Goal: Transaction & Acquisition: Book appointment/travel/reservation

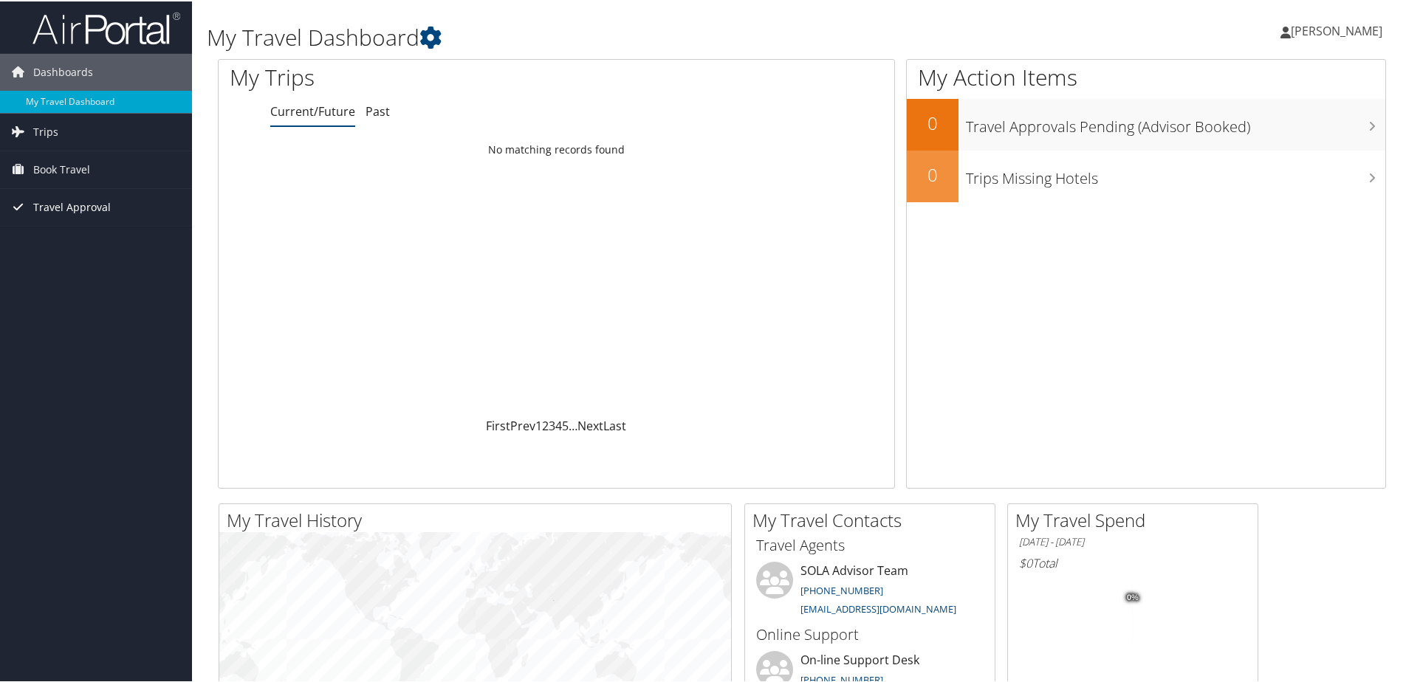
click at [56, 202] on span "Travel Approval" at bounding box center [72, 206] width 78 height 37
click at [55, 168] on span "Book Travel" at bounding box center [61, 168] width 57 height 37
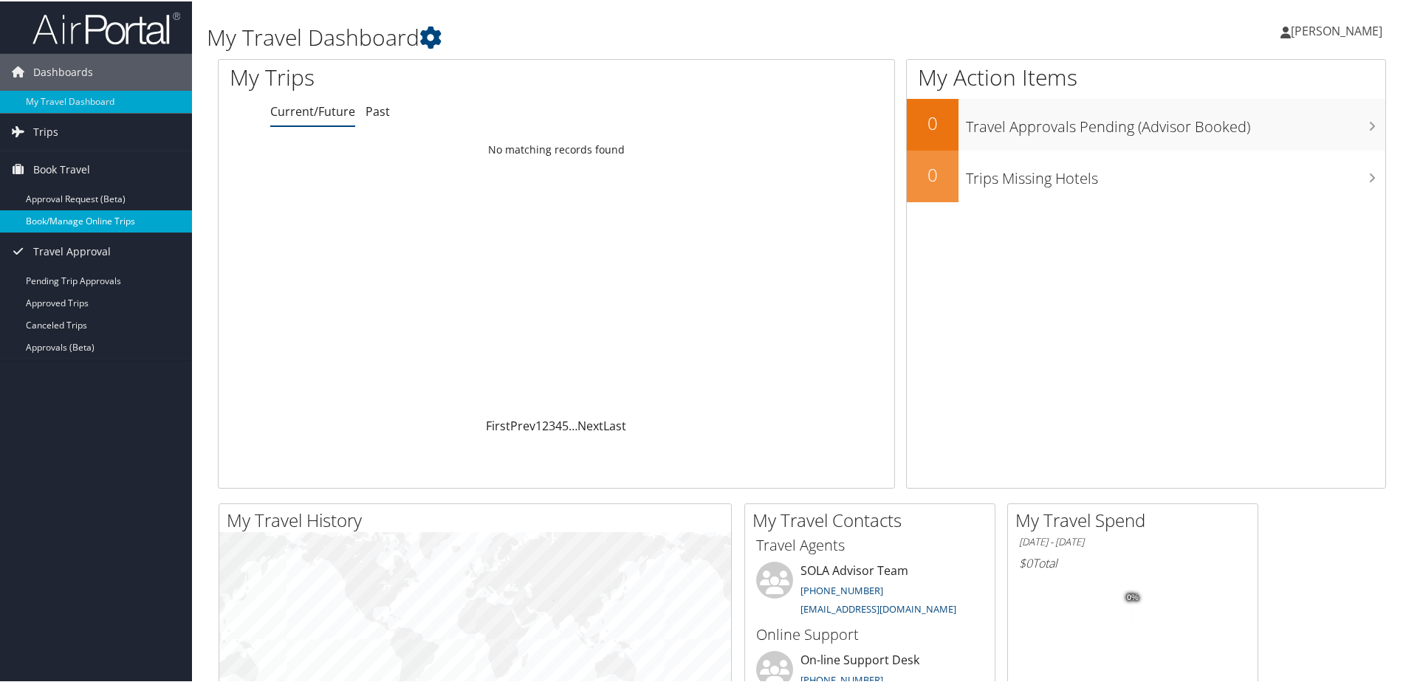
click at [92, 217] on link "Book/Manage Online Trips" at bounding box center [96, 220] width 192 height 22
